Goal: Transaction & Acquisition: Obtain resource

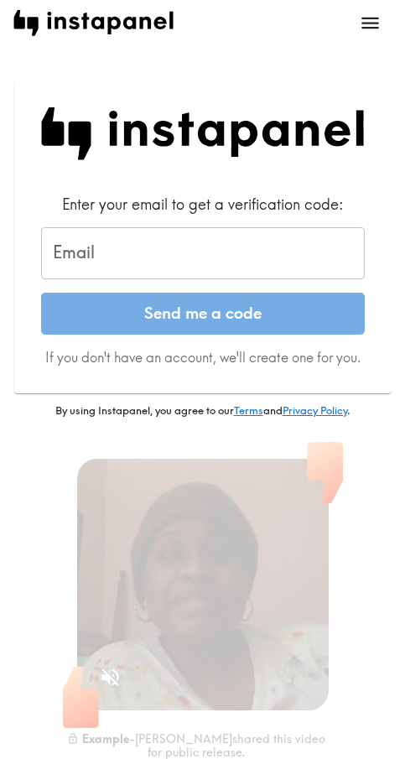
click at [166, 263] on input "Email" at bounding box center [203, 253] width 324 height 52
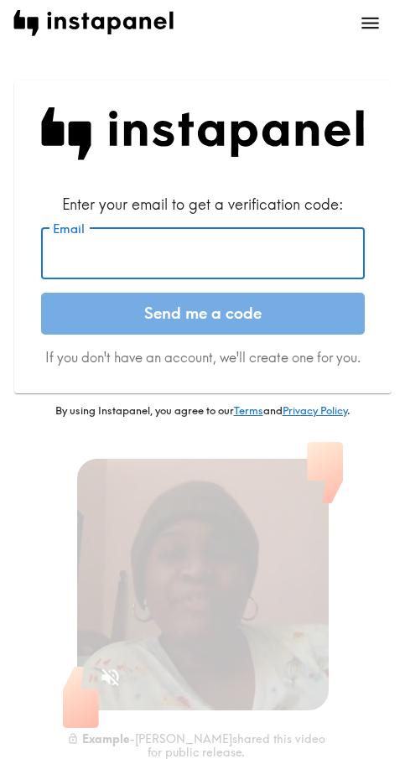
paste input "[EMAIL_ADDRESS][DOMAIN_NAME]"
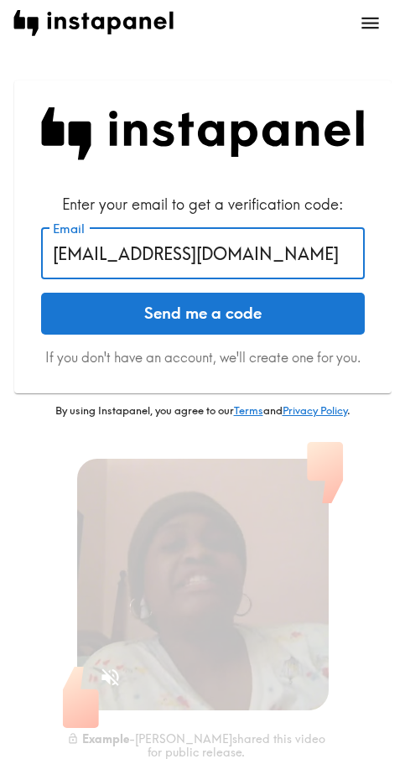
type input "[EMAIL_ADDRESS][DOMAIN_NAME]"
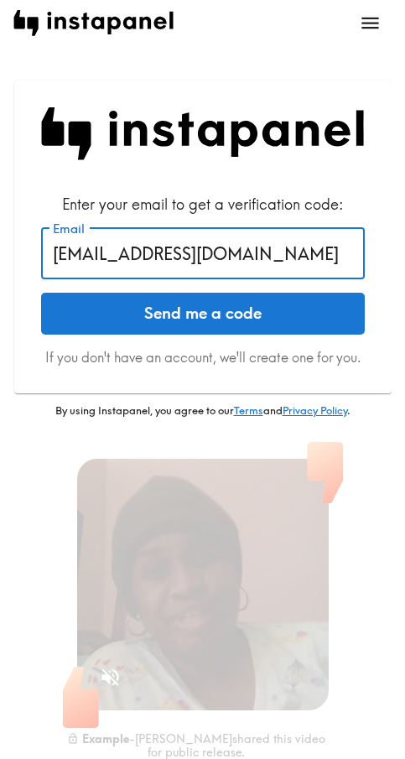
click at [171, 318] on button "Send me a code" at bounding box center [203, 314] width 324 height 42
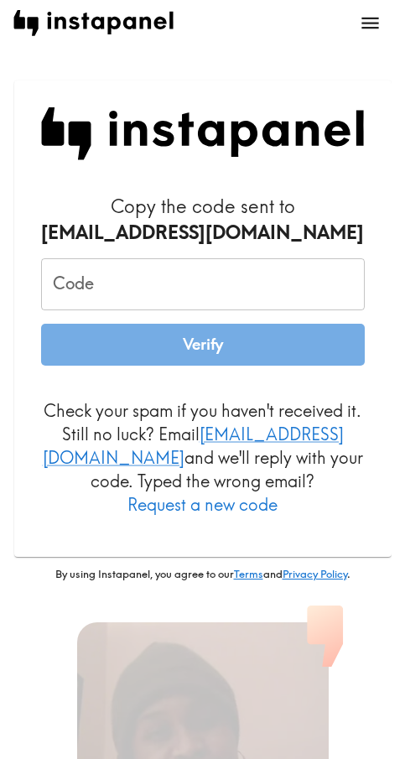
click at [52, 283] on input "Code" at bounding box center [203, 284] width 324 height 52
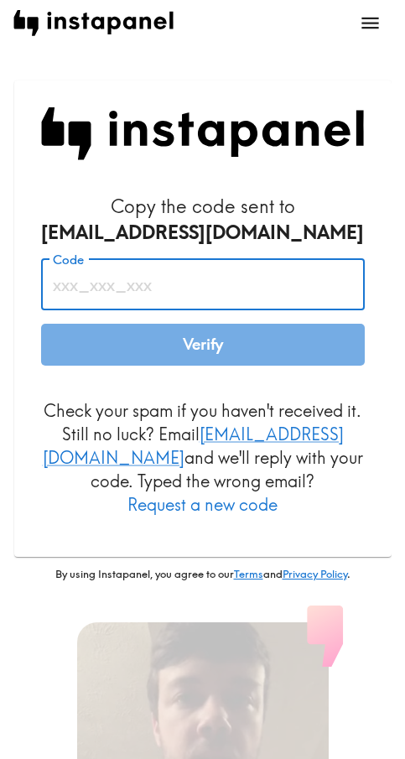
paste input "DgY_pgG_n6h"
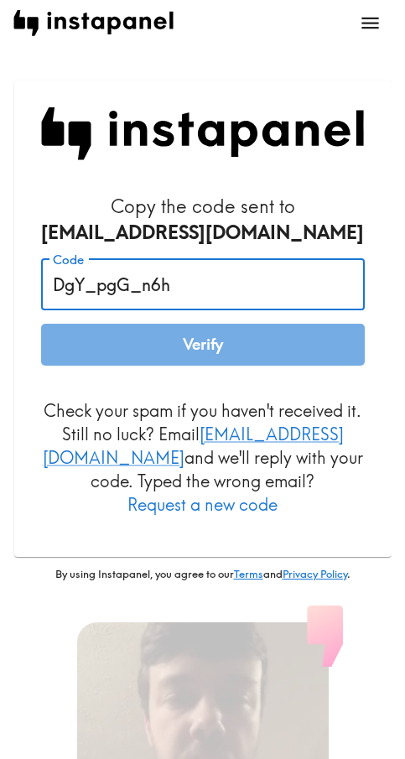
type input "DgY_pgG_n6h"
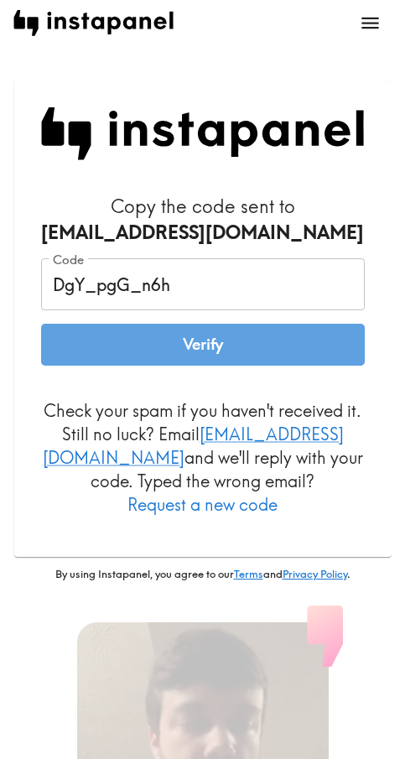
click at [148, 340] on button "Verify" at bounding box center [203, 345] width 324 height 42
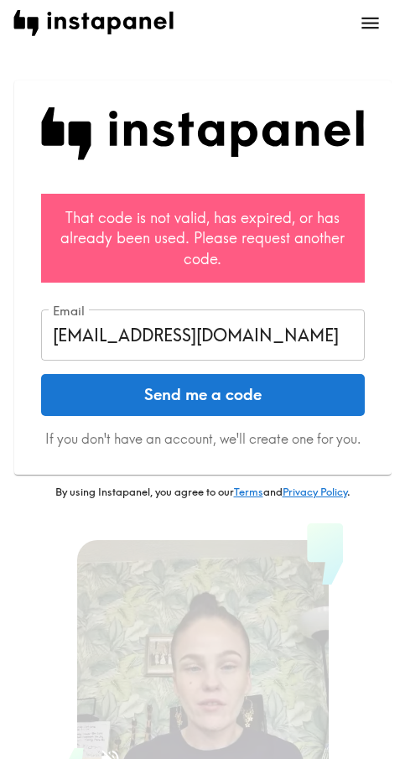
click at [207, 396] on button "Send me a code" at bounding box center [203, 395] width 324 height 42
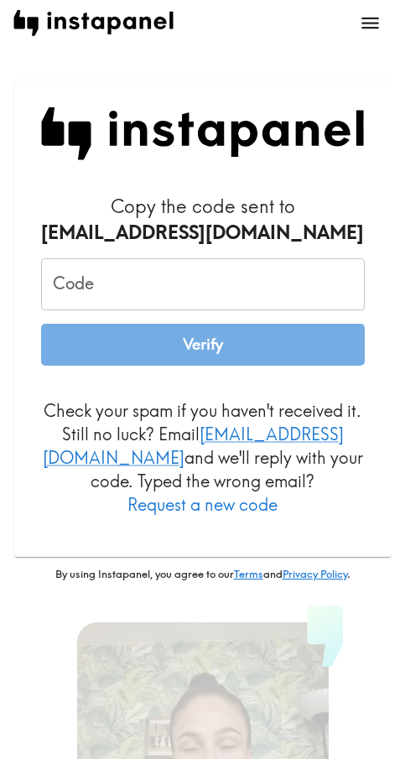
click at [175, 278] on input "Code" at bounding box center [203, 284] width 324 height 52
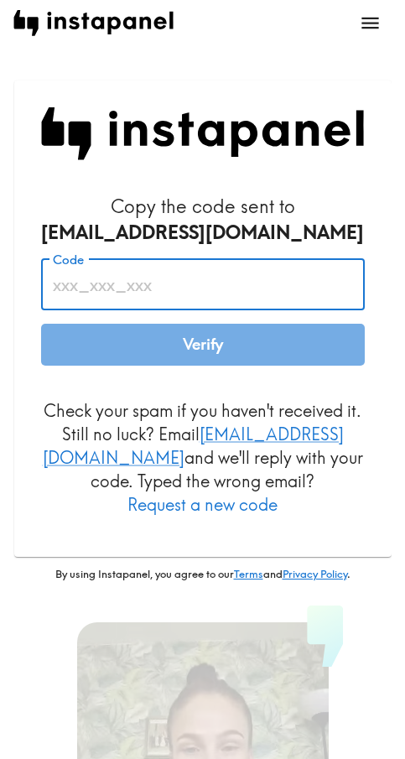
paste input "uae_4gn_knA"
type input "uae_4gn_knA"
click at [221, 353] on button "Verify" at bounding box center [203, 345] width 324 height 42
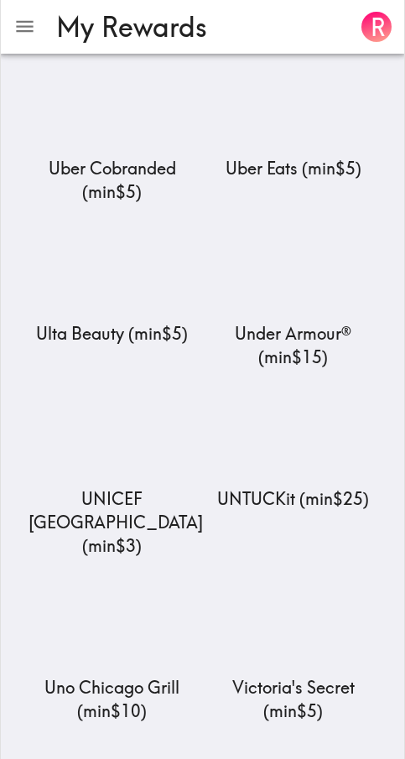
scroll to position [20192, 0]
